Goal: Register for event/course

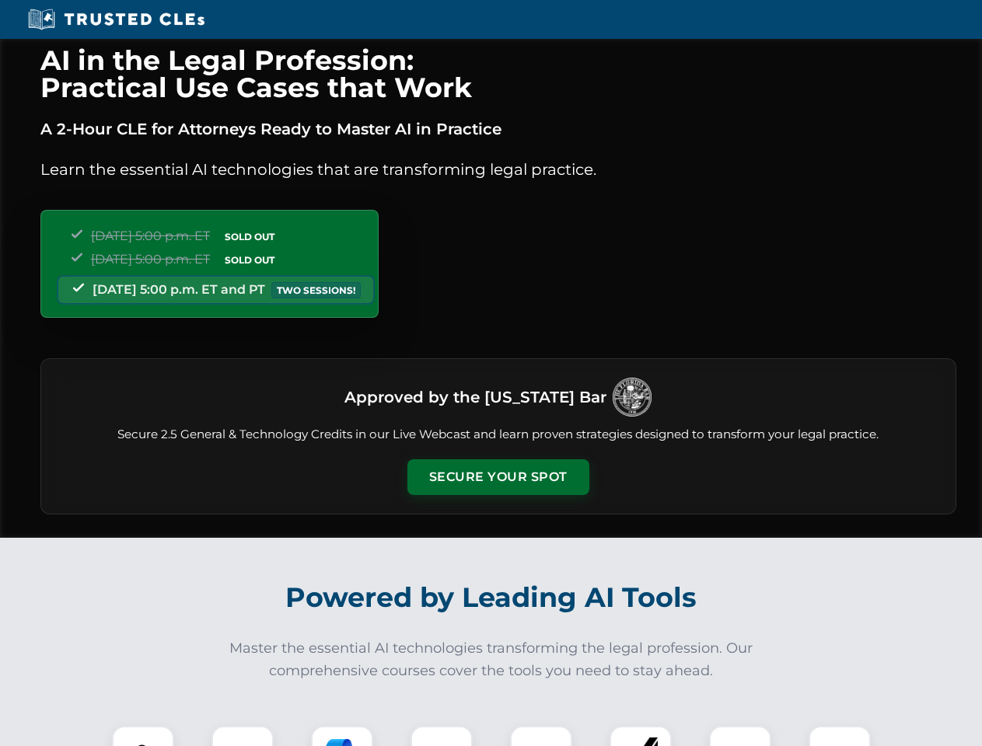
click at [498, 477] on button "Secure Your Spot" at bounding box center [498, 477] width 182 height 36
click at [143, 736] on img at bounding box center [143, 757] width 45 height 45
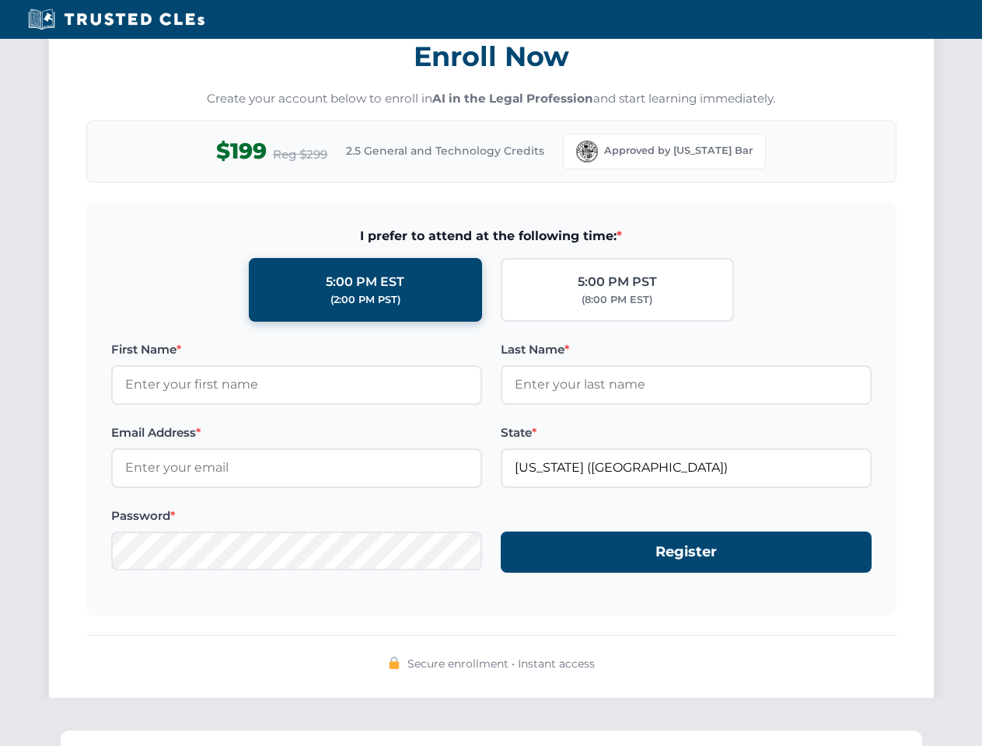
scroll to position [1526, 0]
